Goal: Navigation & Orientation: Find specific page/section

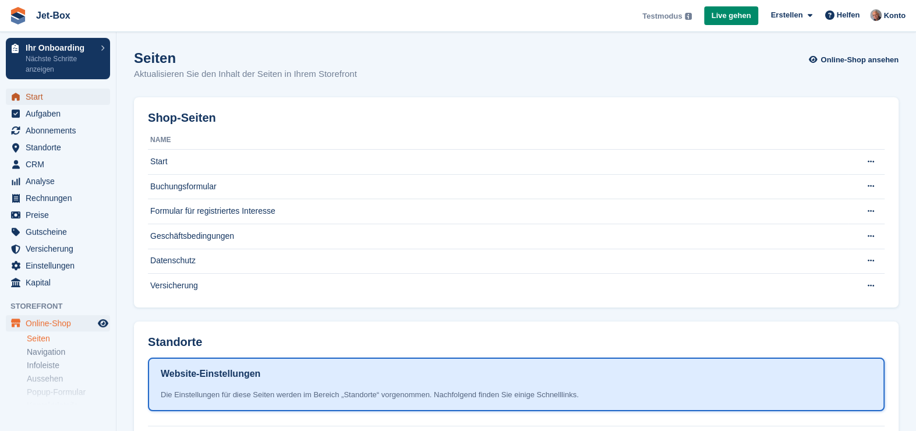
click at [27, 93] on span "Start" at bounding box center [61, 97] width 70 height 16
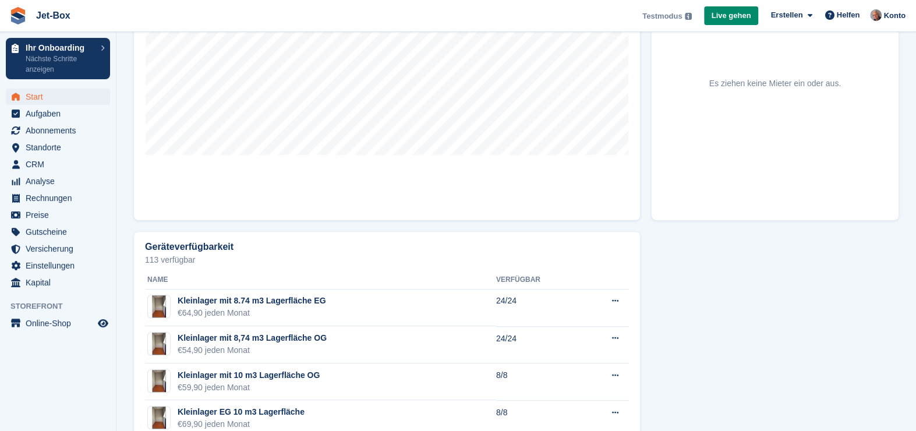
scroll to position [624, 0]
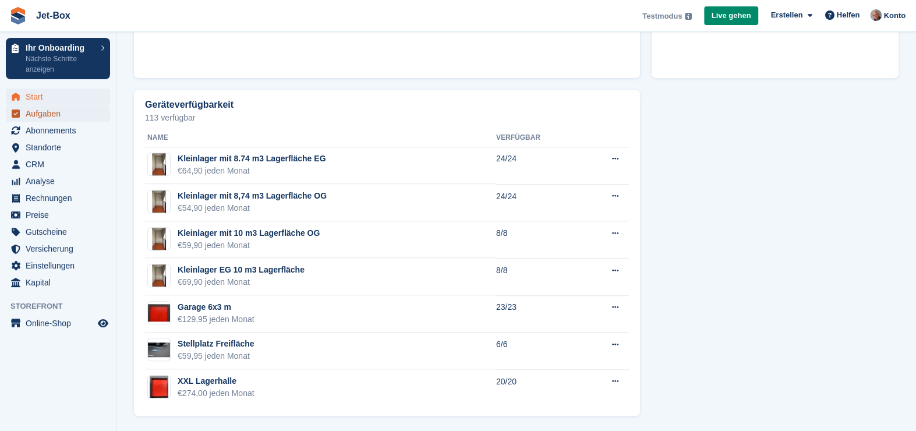
click at [58, 115] on span "Aufgaben" at bounding box center [61, 113] width 70 height 16
